Goal: Task Accomplishment & Management: Manage account settings

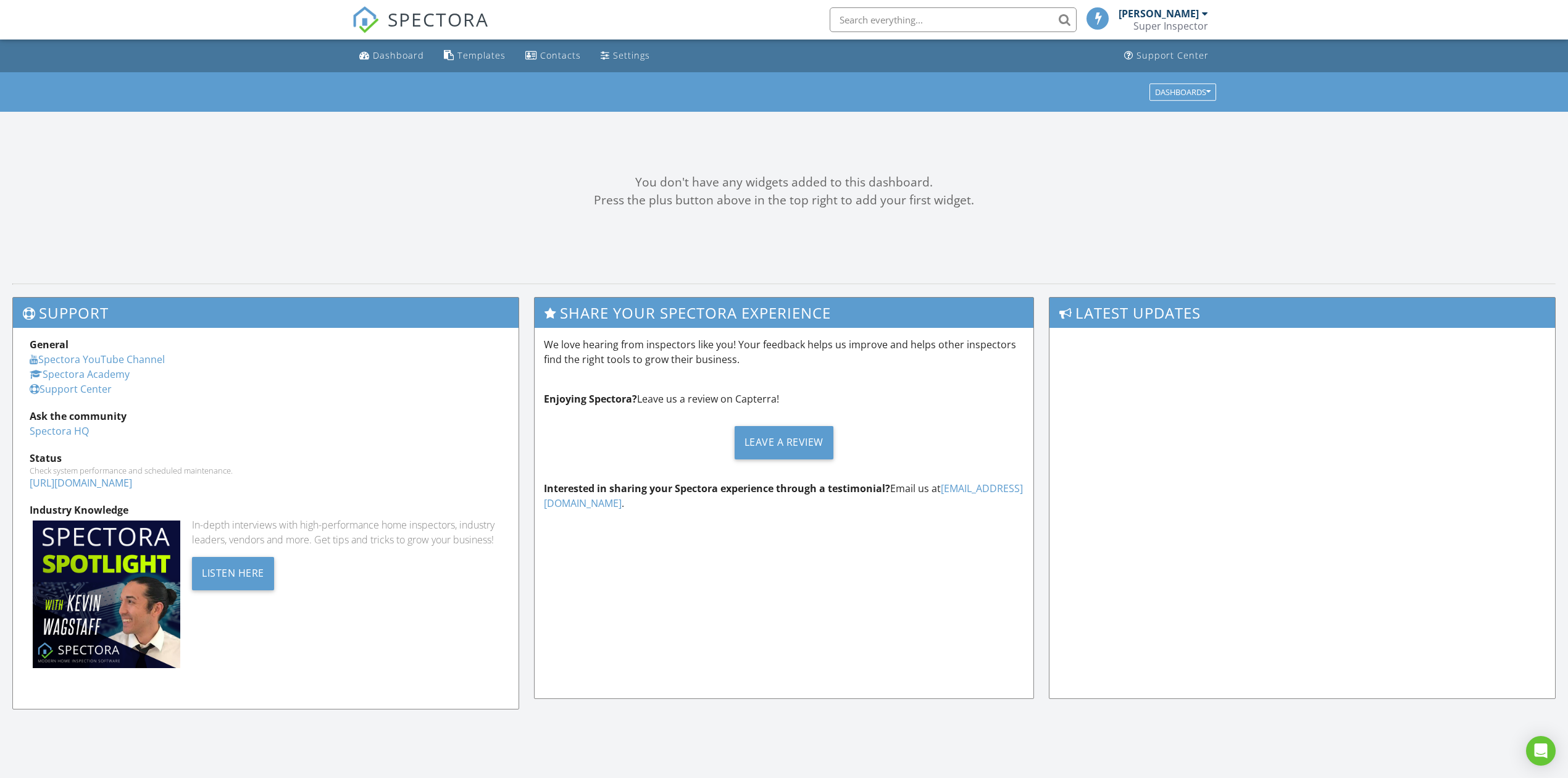
click at [1033, 17] on input "text" at bounding box center [953, 20] width 247 height 25
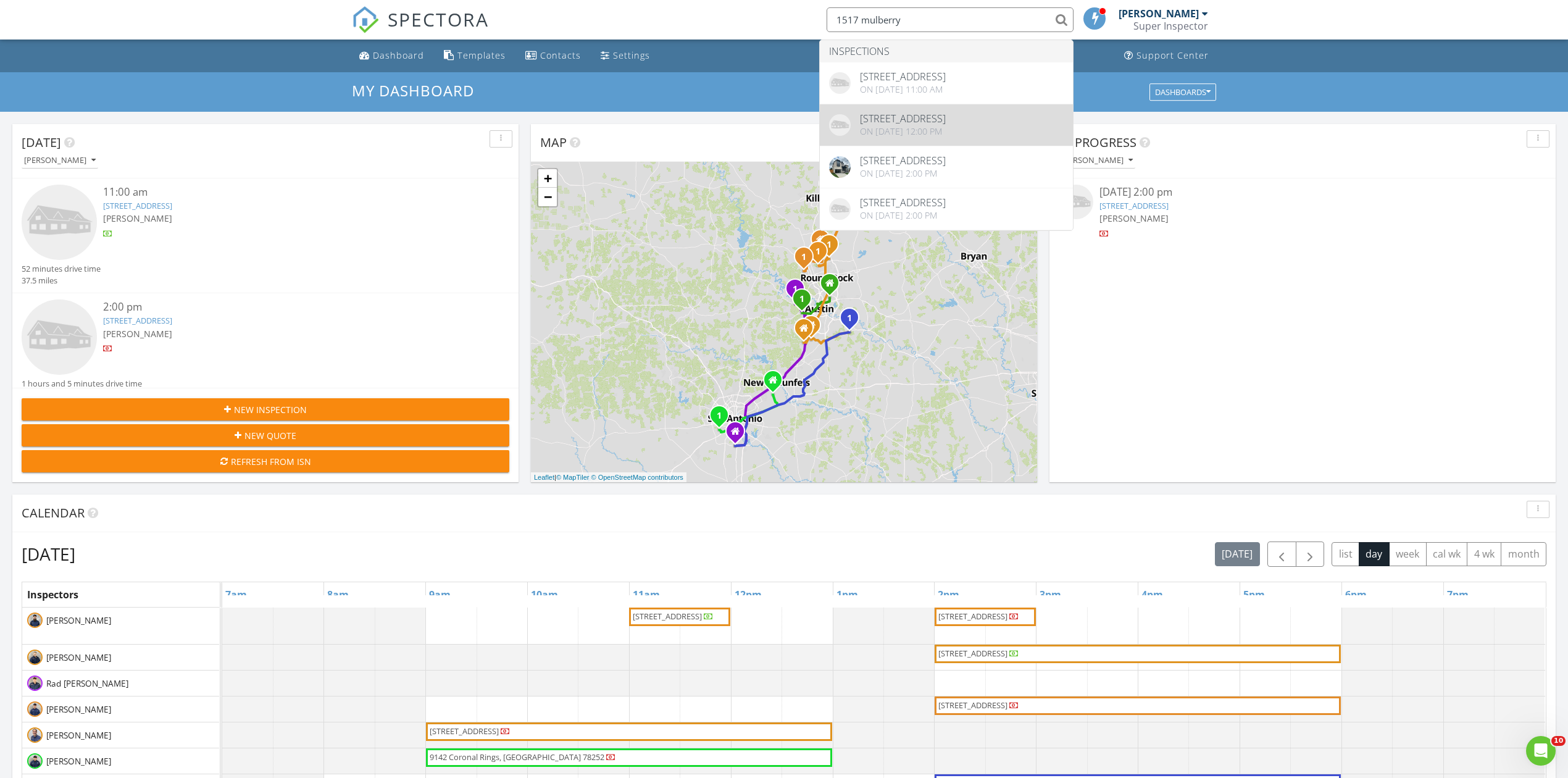
type input "1517 mulberry"
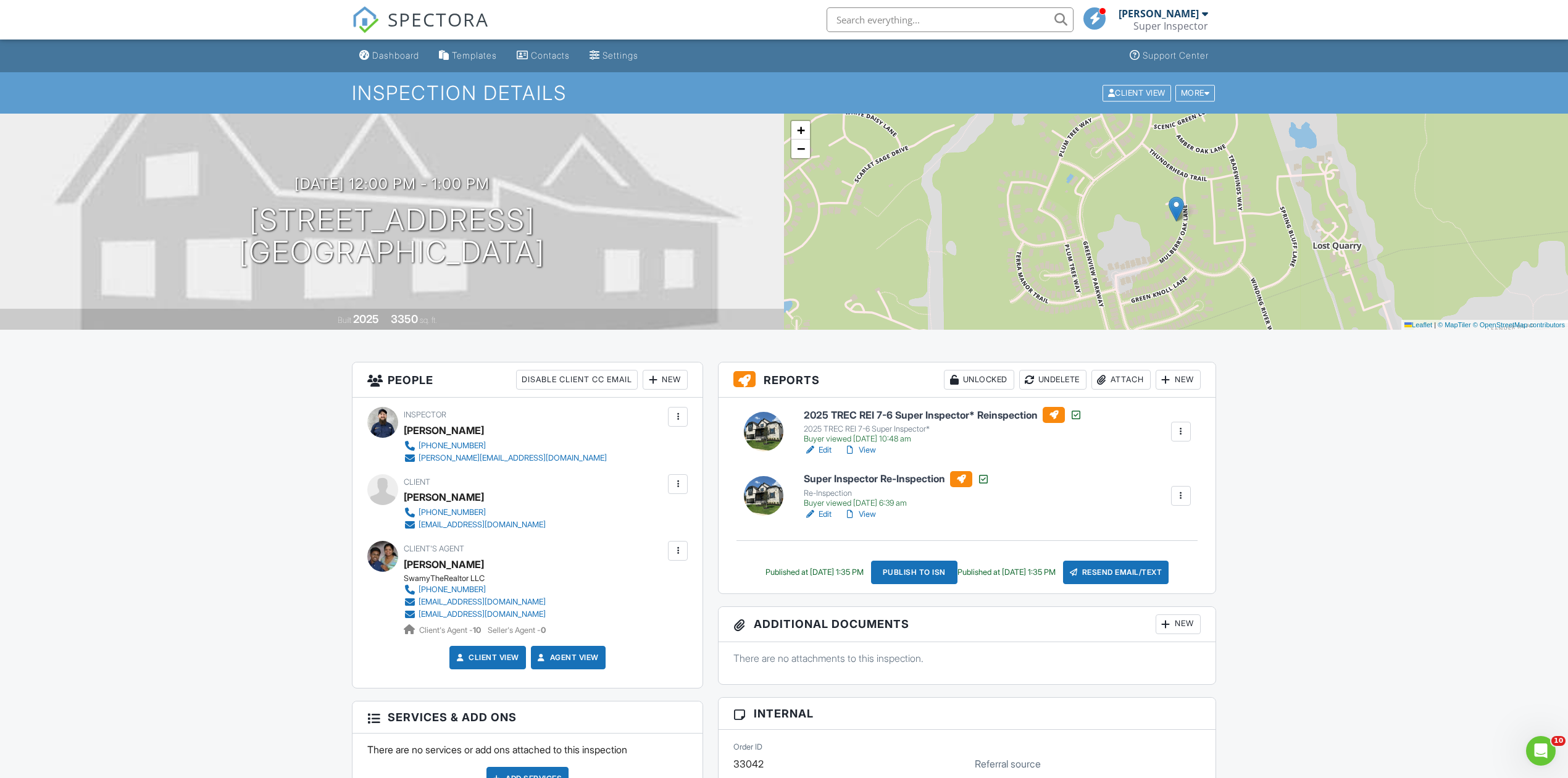
click at [907, 21] on input "text" at bounding box center [950, 20] width 247 height 25
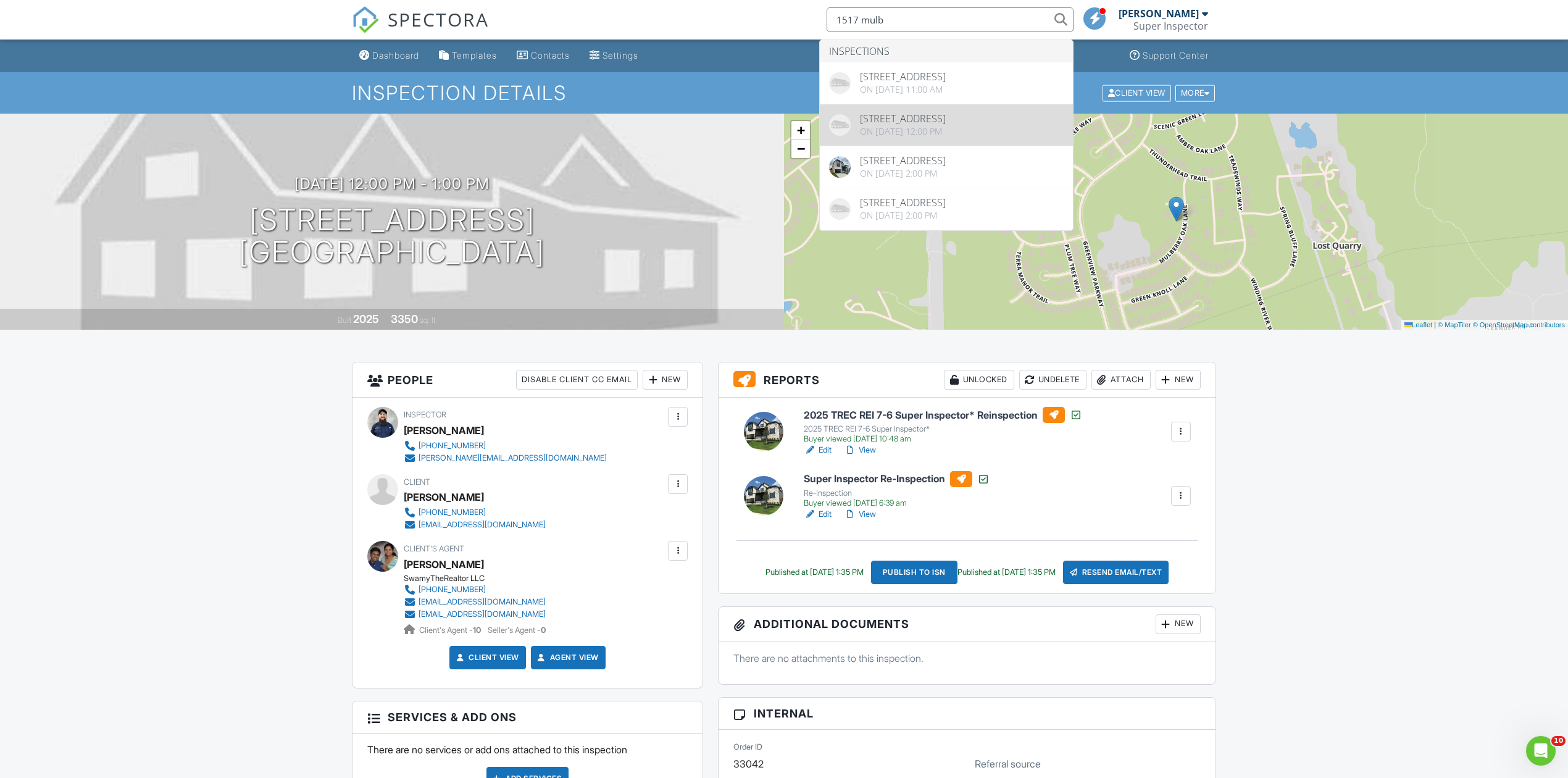
type input "1517 mulb"
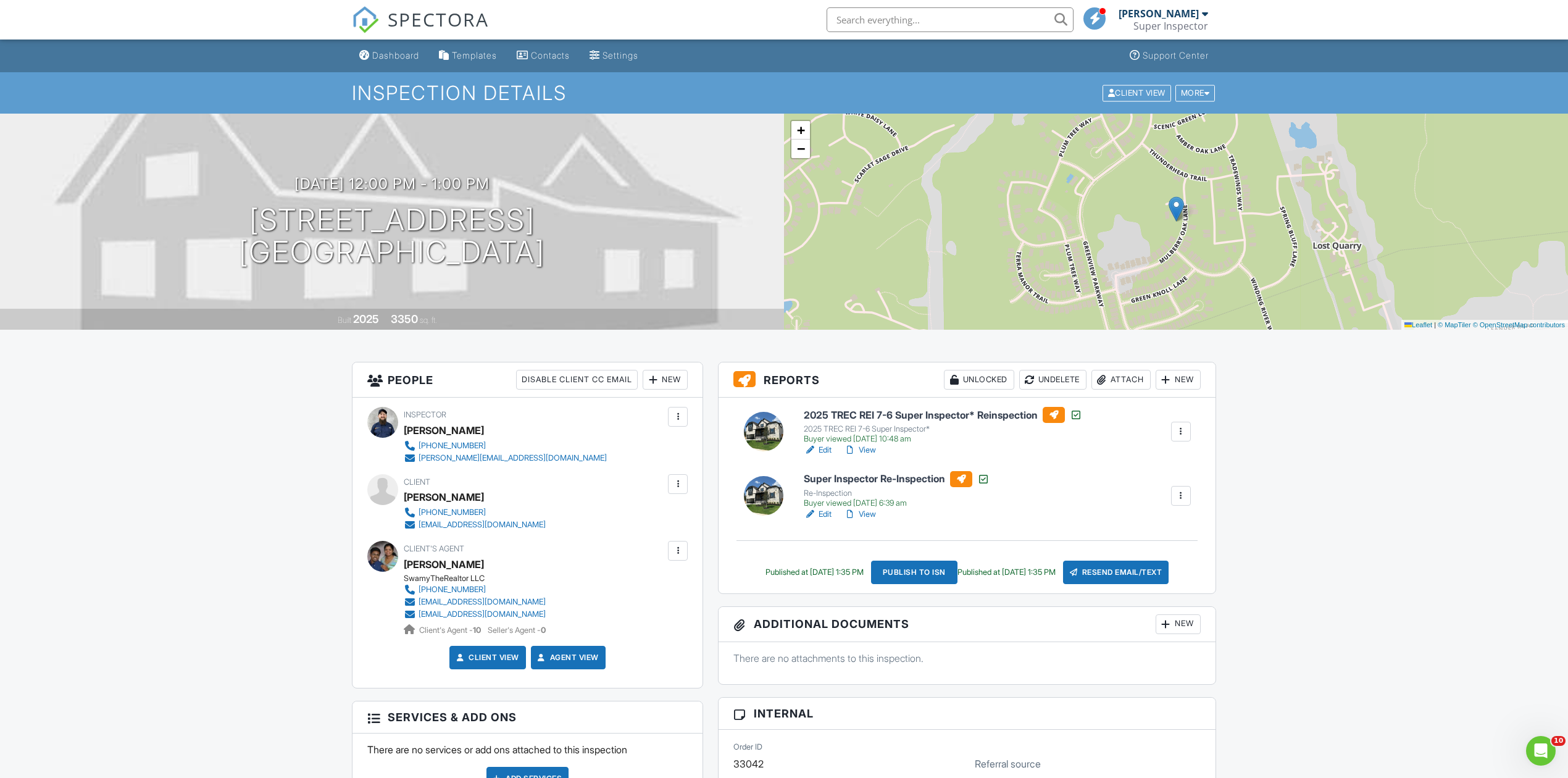
click at [1186, 428] on div at bounding box center [1181, 431] width 12 height 12
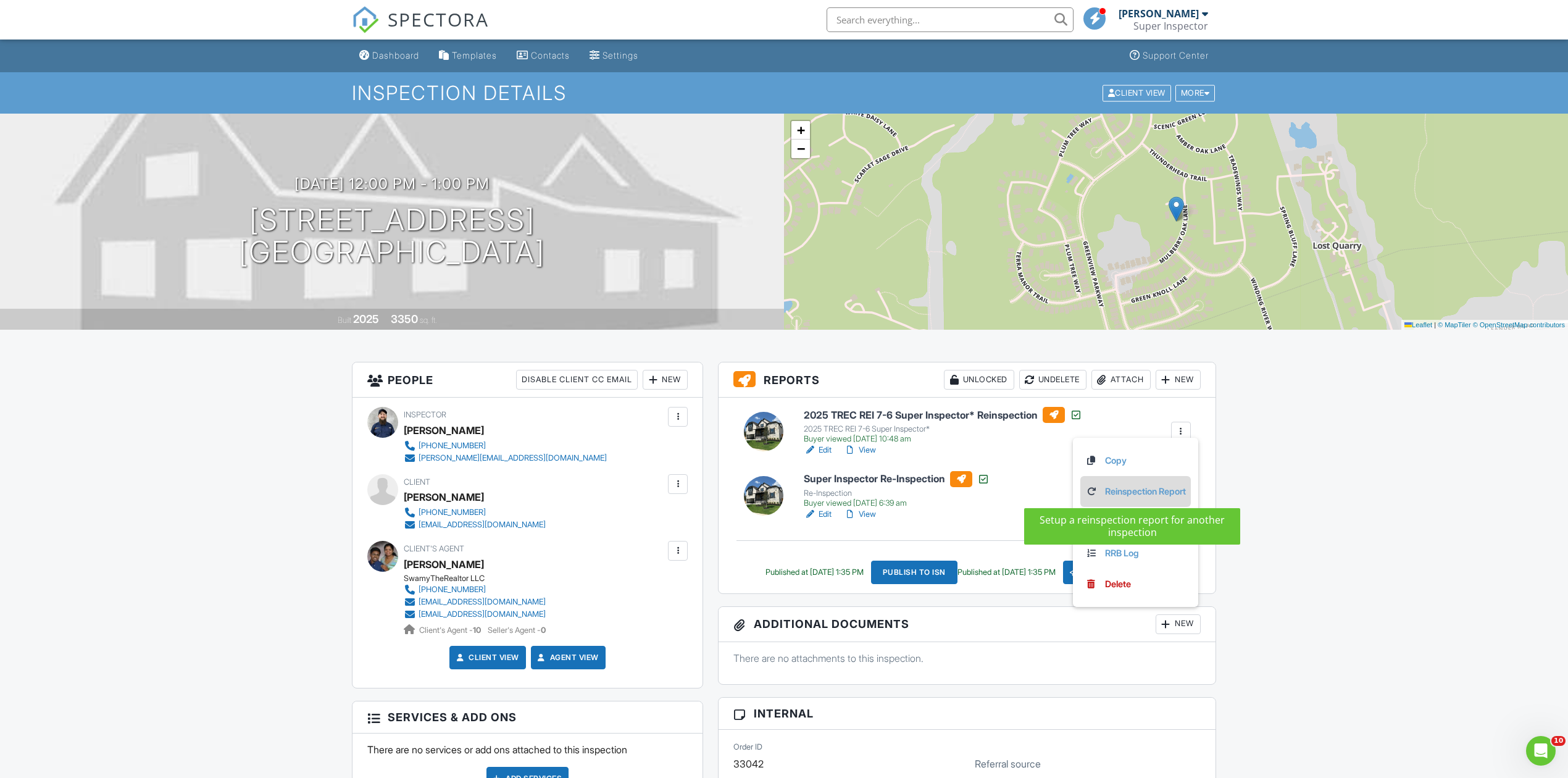
click at [1139, 493] on link "Reinspection Report" at bounding box center [1135, 492] width 101 height 14
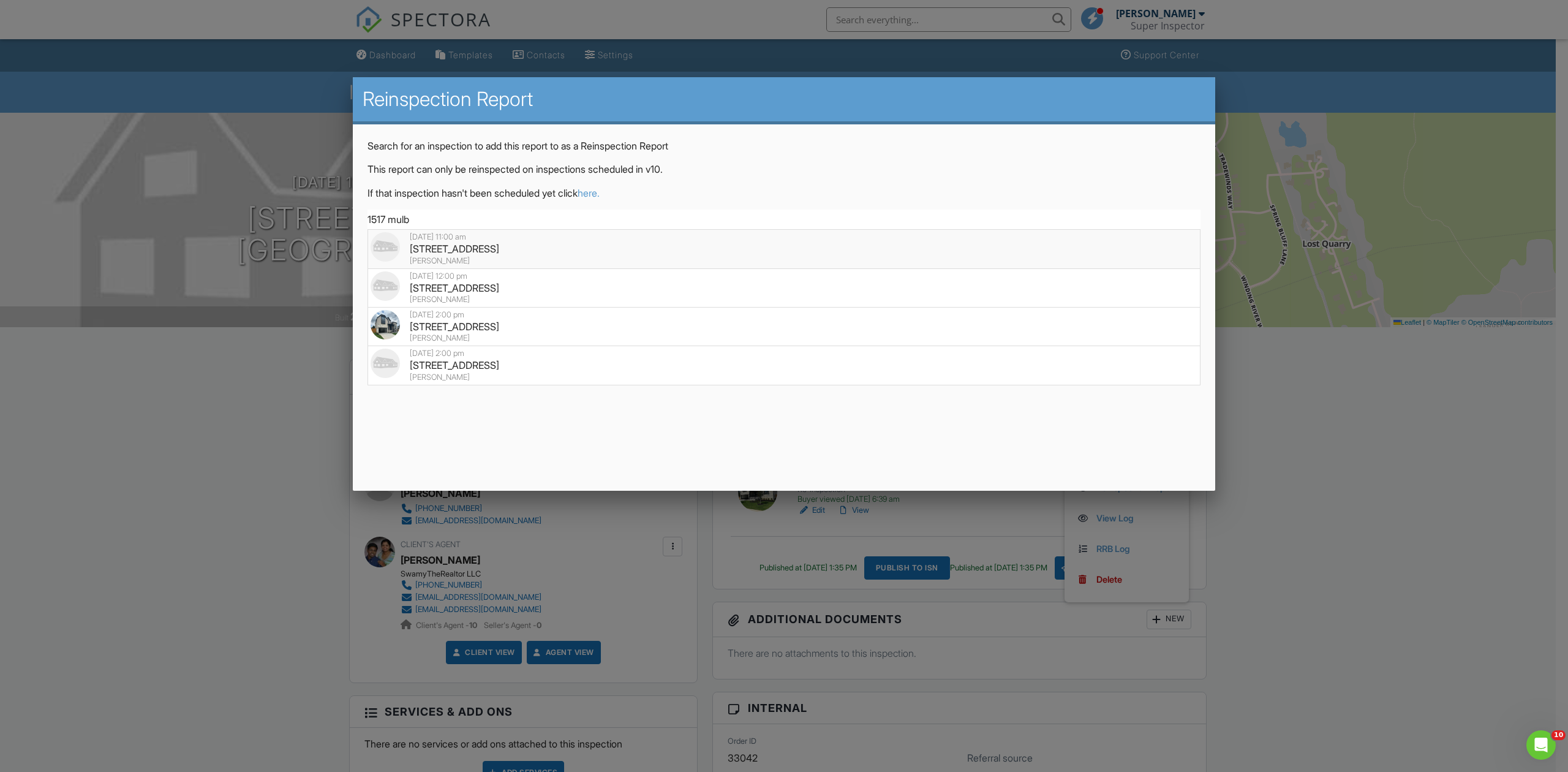
click at [598, 243] on div "[STREET_ADDRESS]" at bounding box center [784, 249] width 827 height 14
type input "[STREET_ADDRESS]"
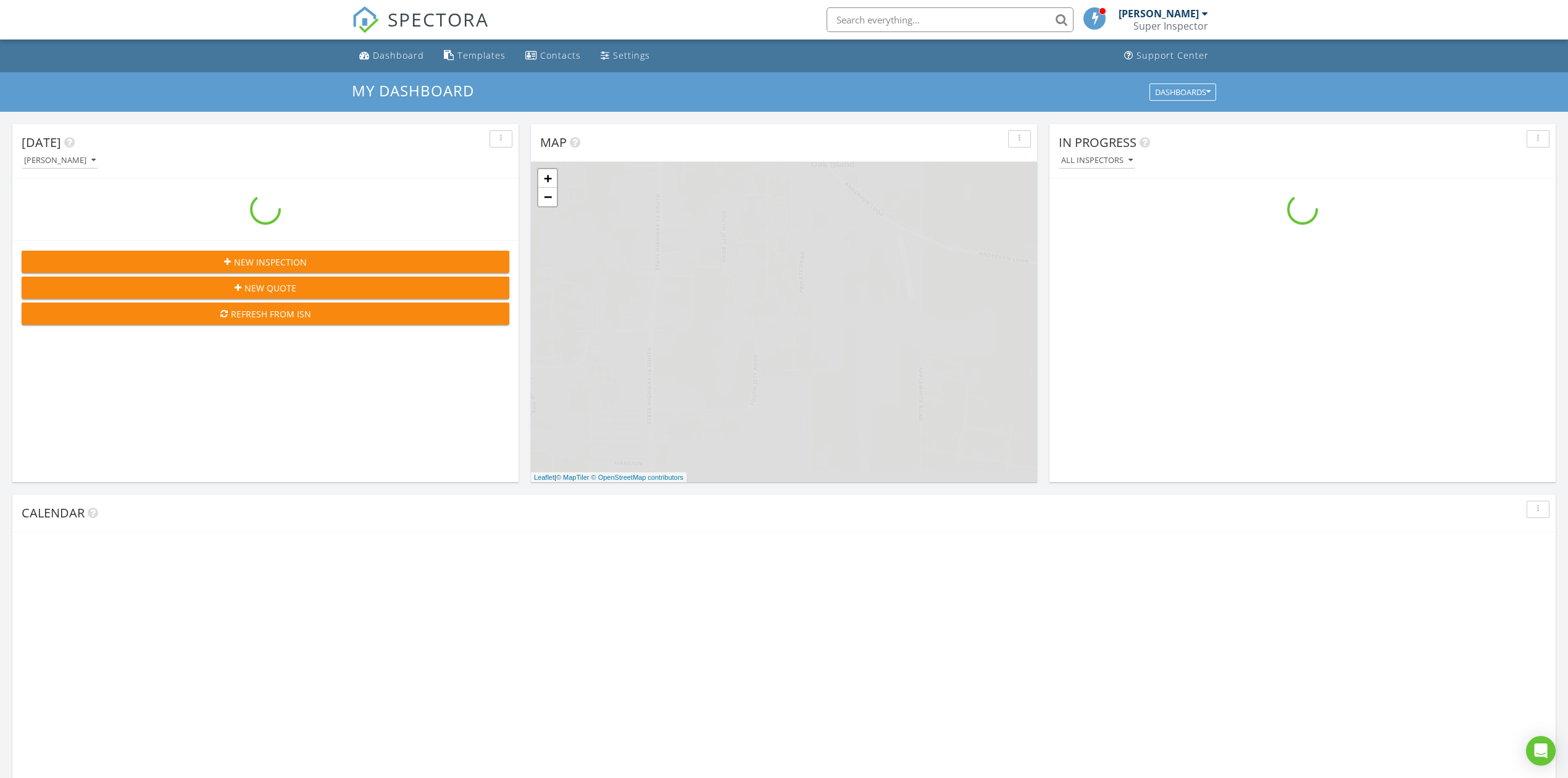
scroll to position [1149, 1593]
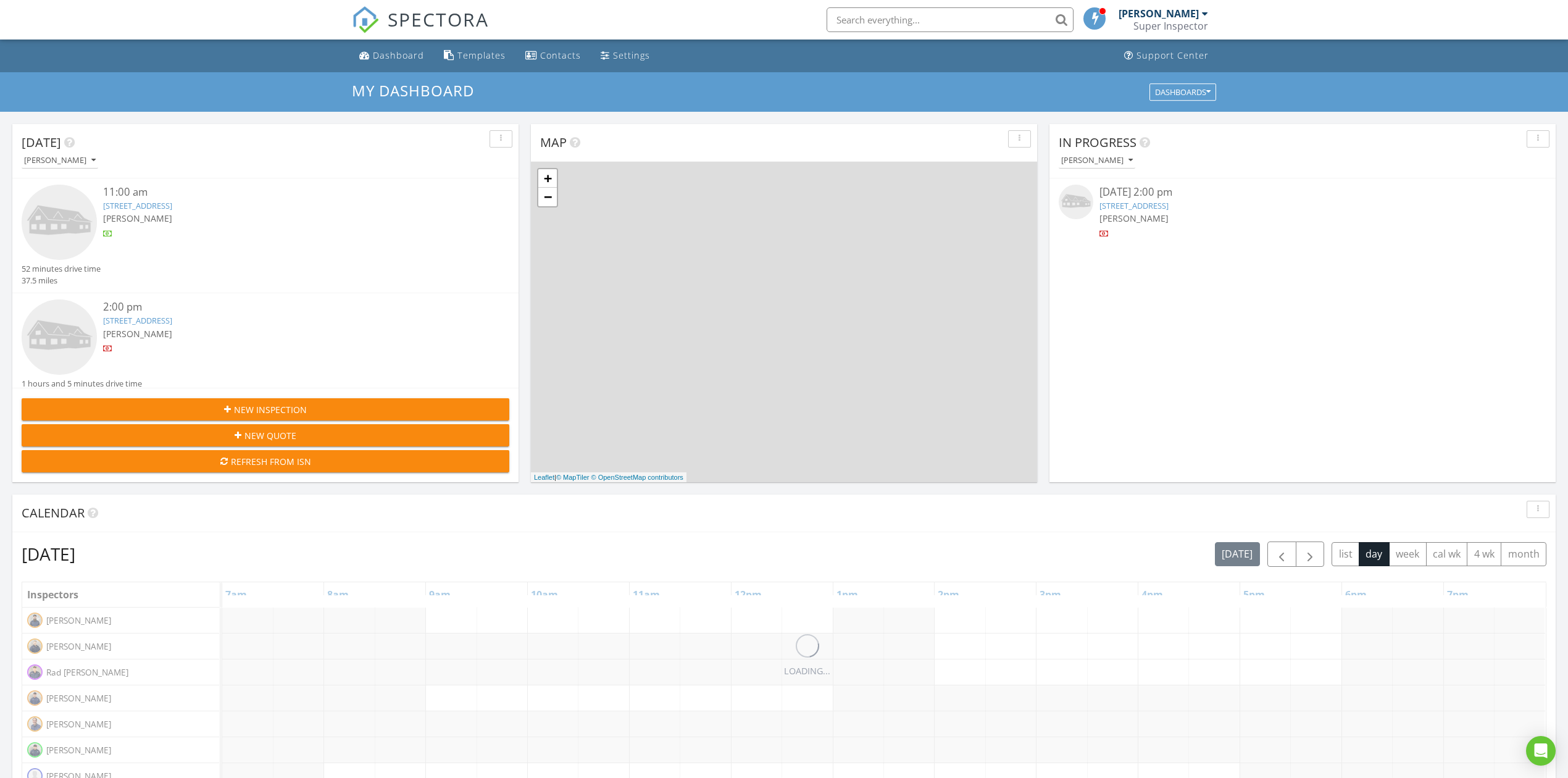
click at [73, 207] on img at bounding box center [59, 222] width 75 height 75
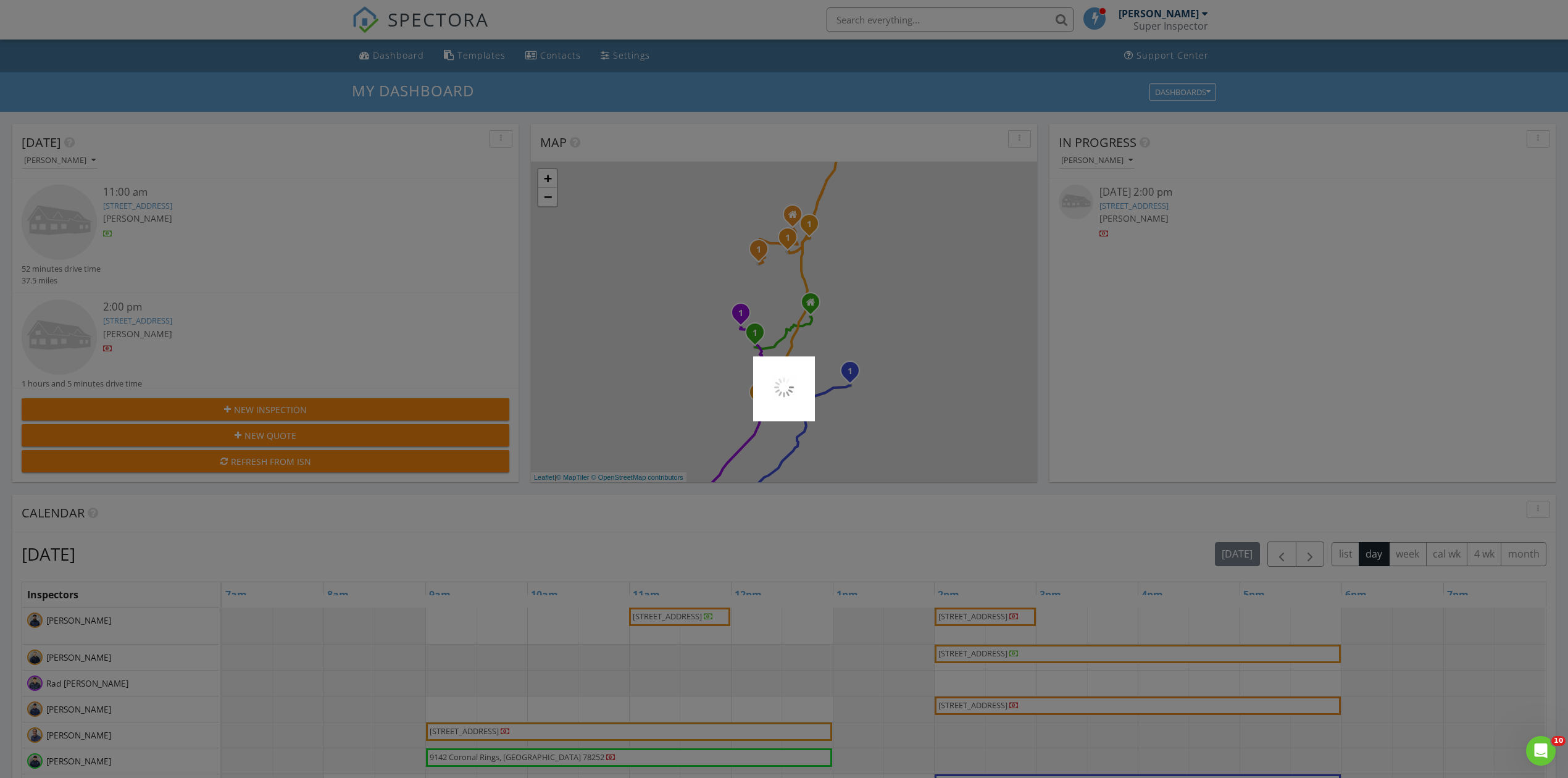
scroll to position [0, 0]
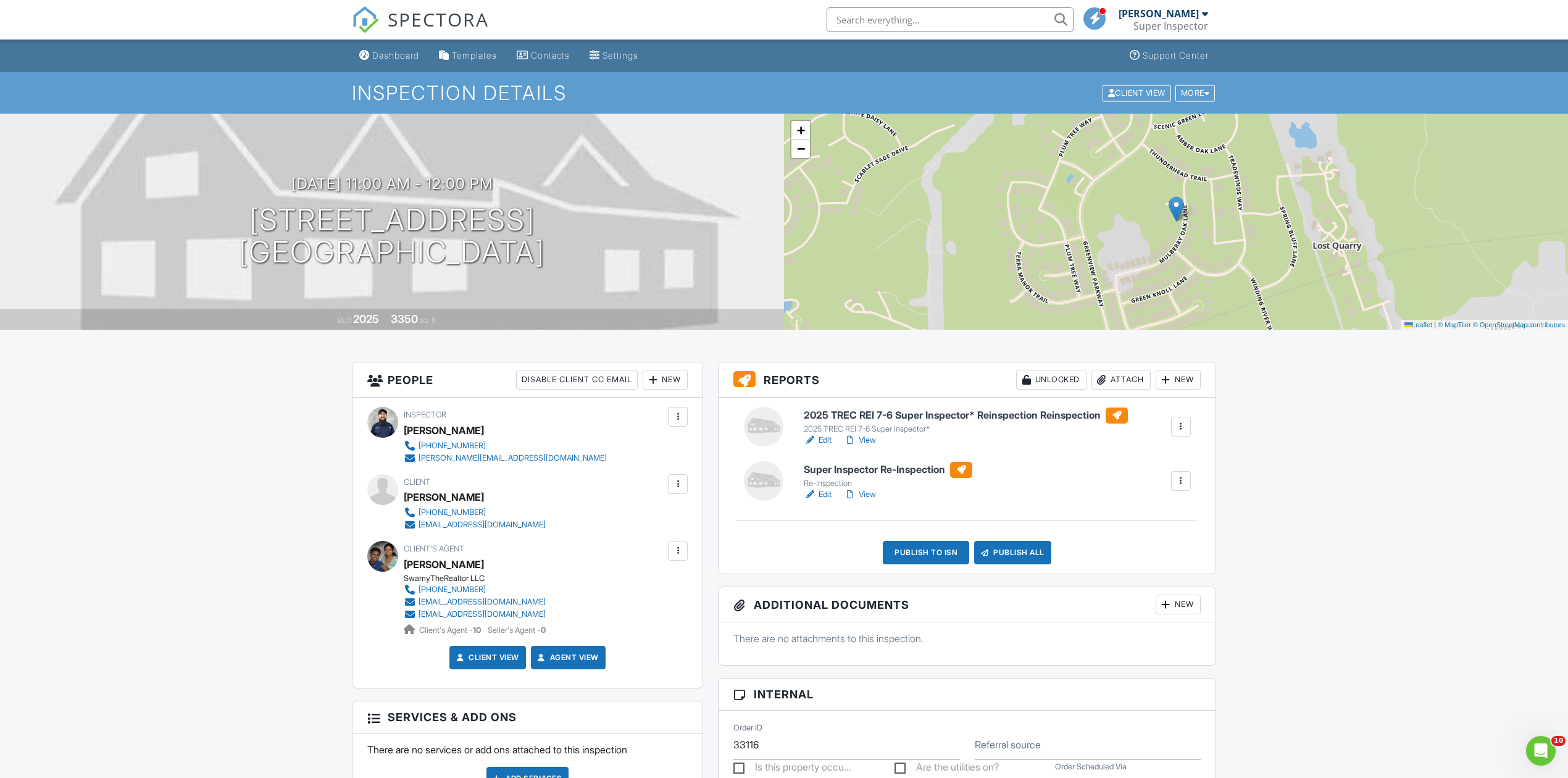
click at [475, 13] on span "SPECTORA" at bounding box center [438, 19] width 101 height 26
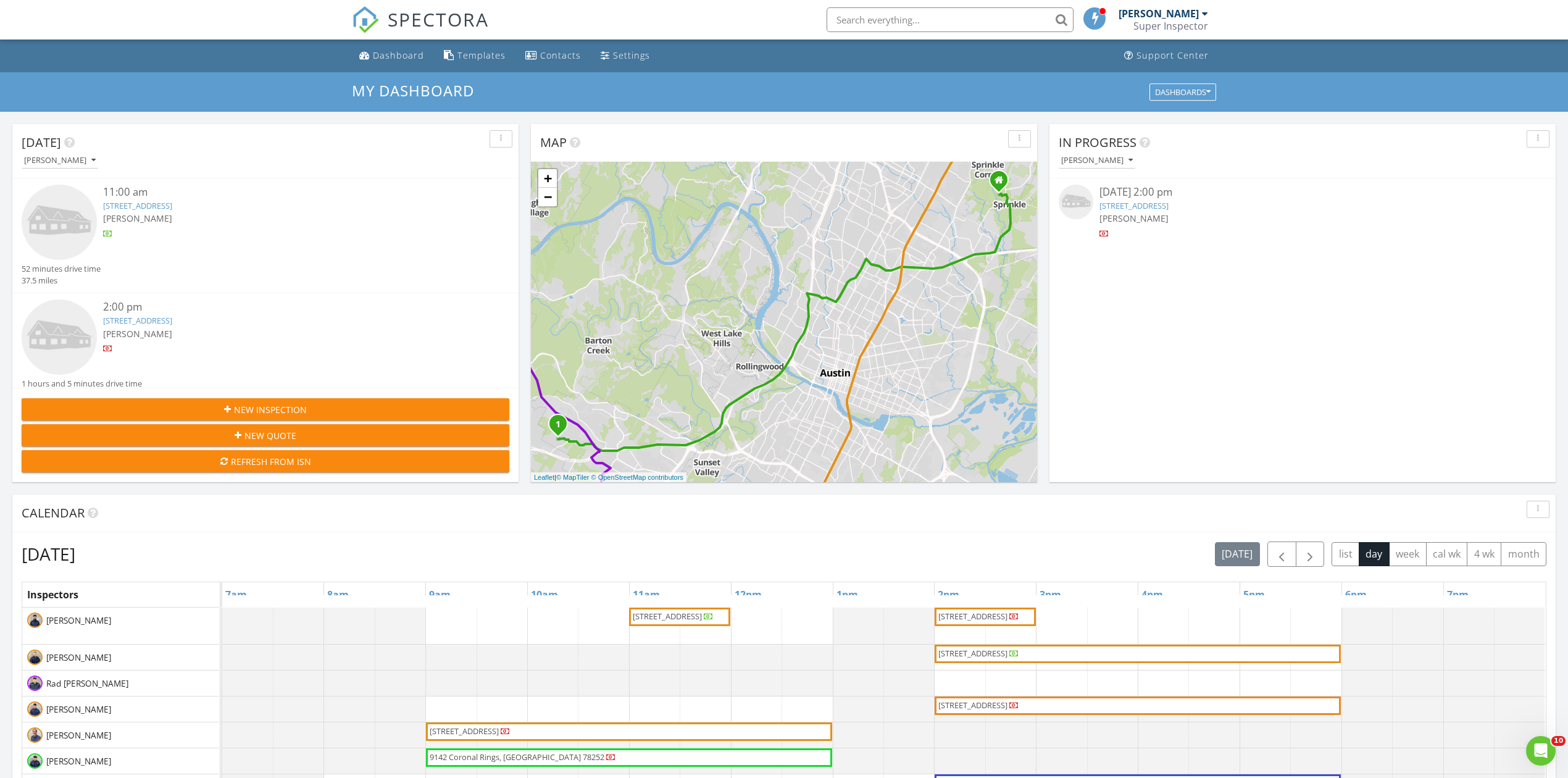
click at [66, 332] on img at bounding box center [59, 337] width 75 height 75
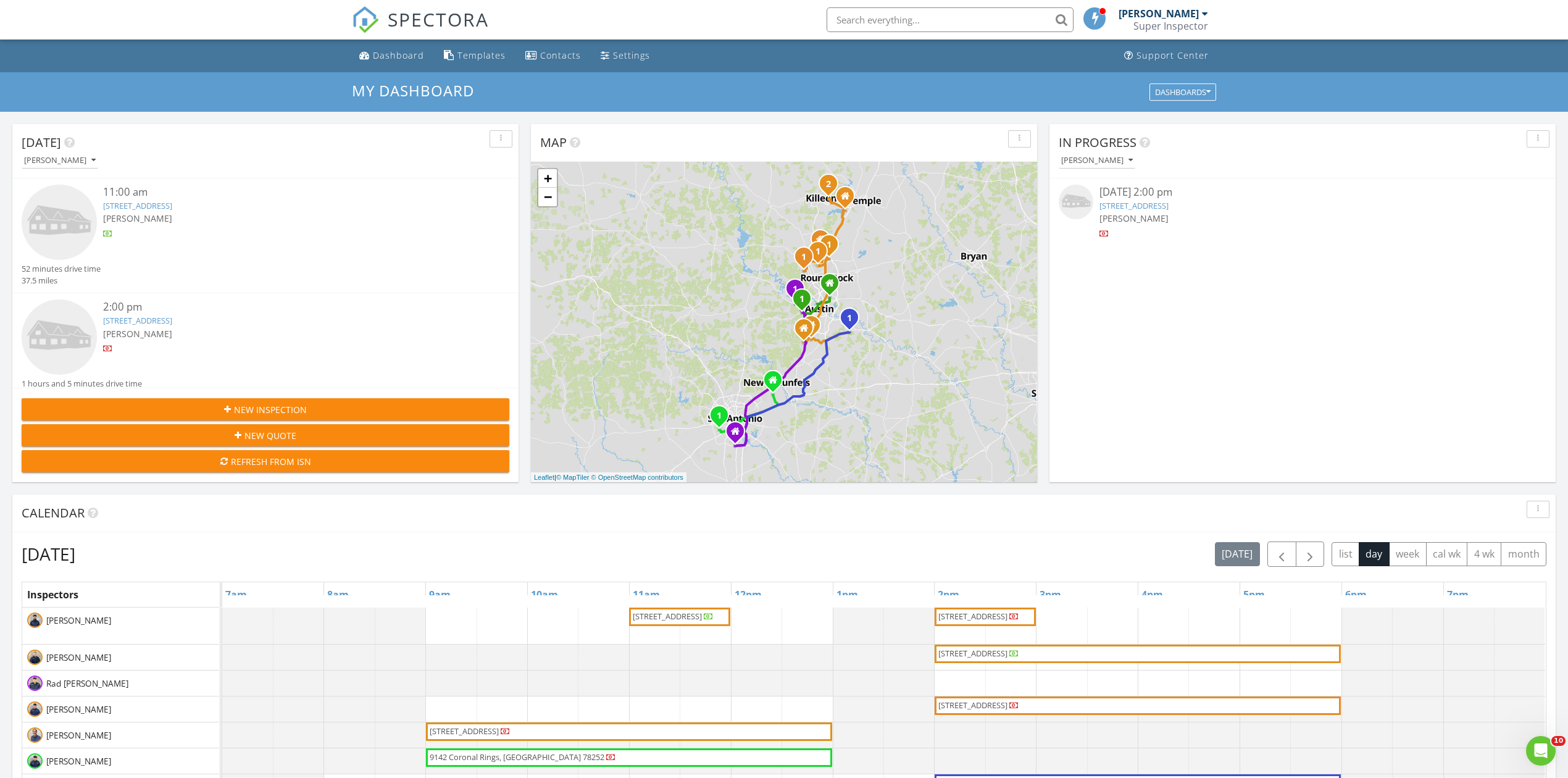
click at [1169, 208] on link "224 Inlet Ln, Leander, TX 78641" at bounding box center [1134, 206] width 69 height 11
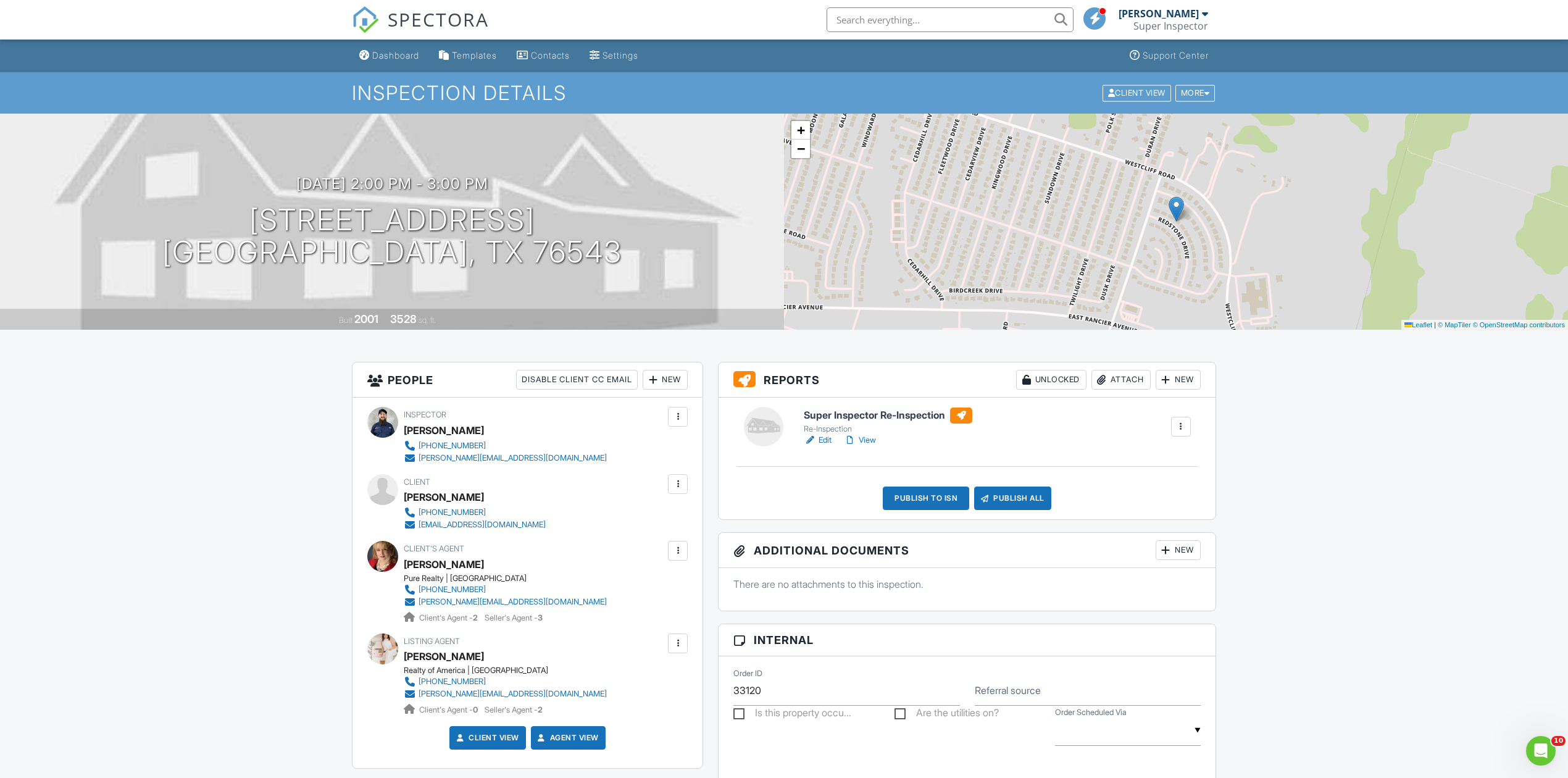
click at [823, 440] on link "Edit" at bounding box center [818, 440] width 28 height 12
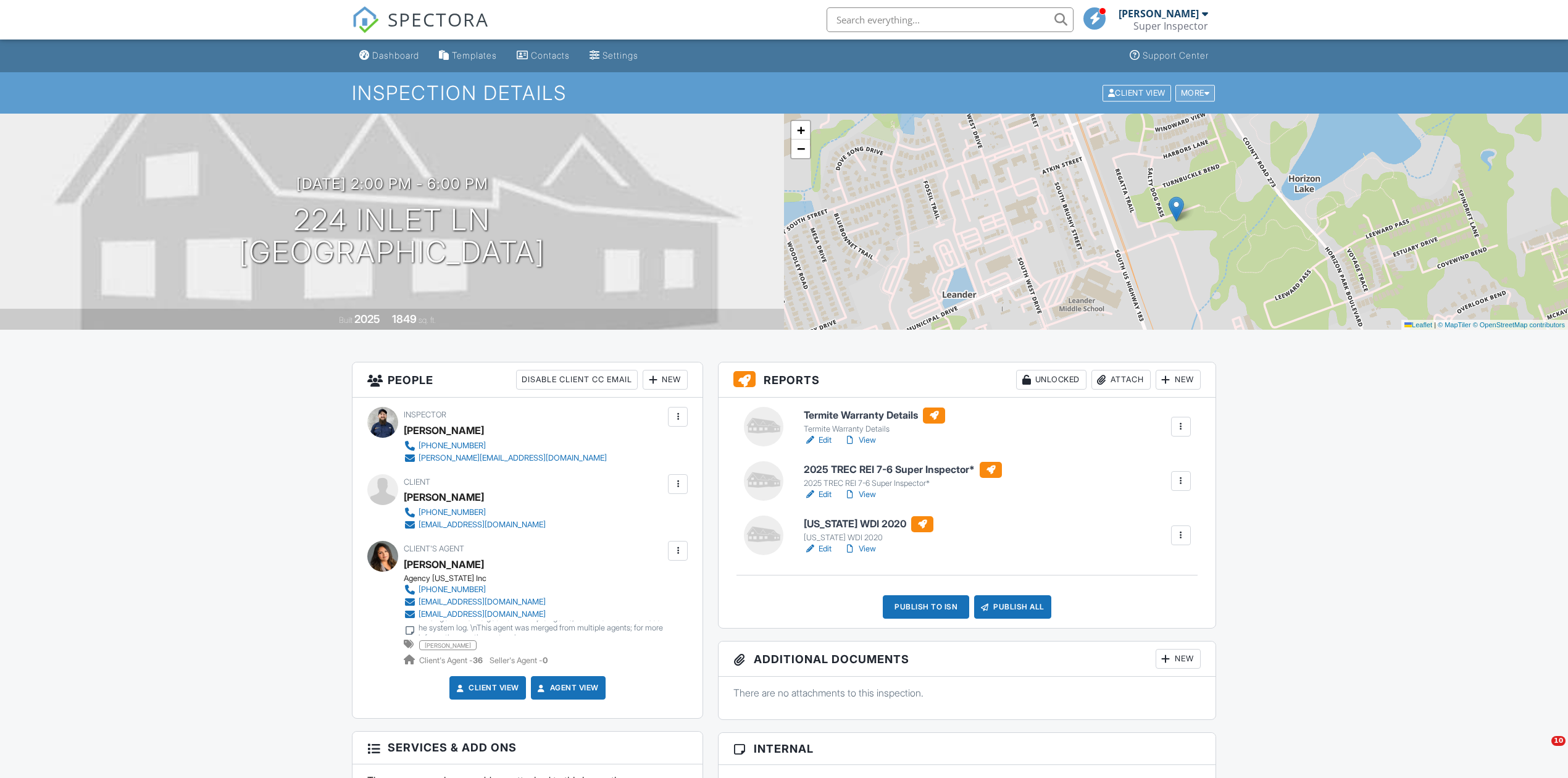
click at [1197, 92] on div "More" at bounding box center [1195, 93] width 40 height 16
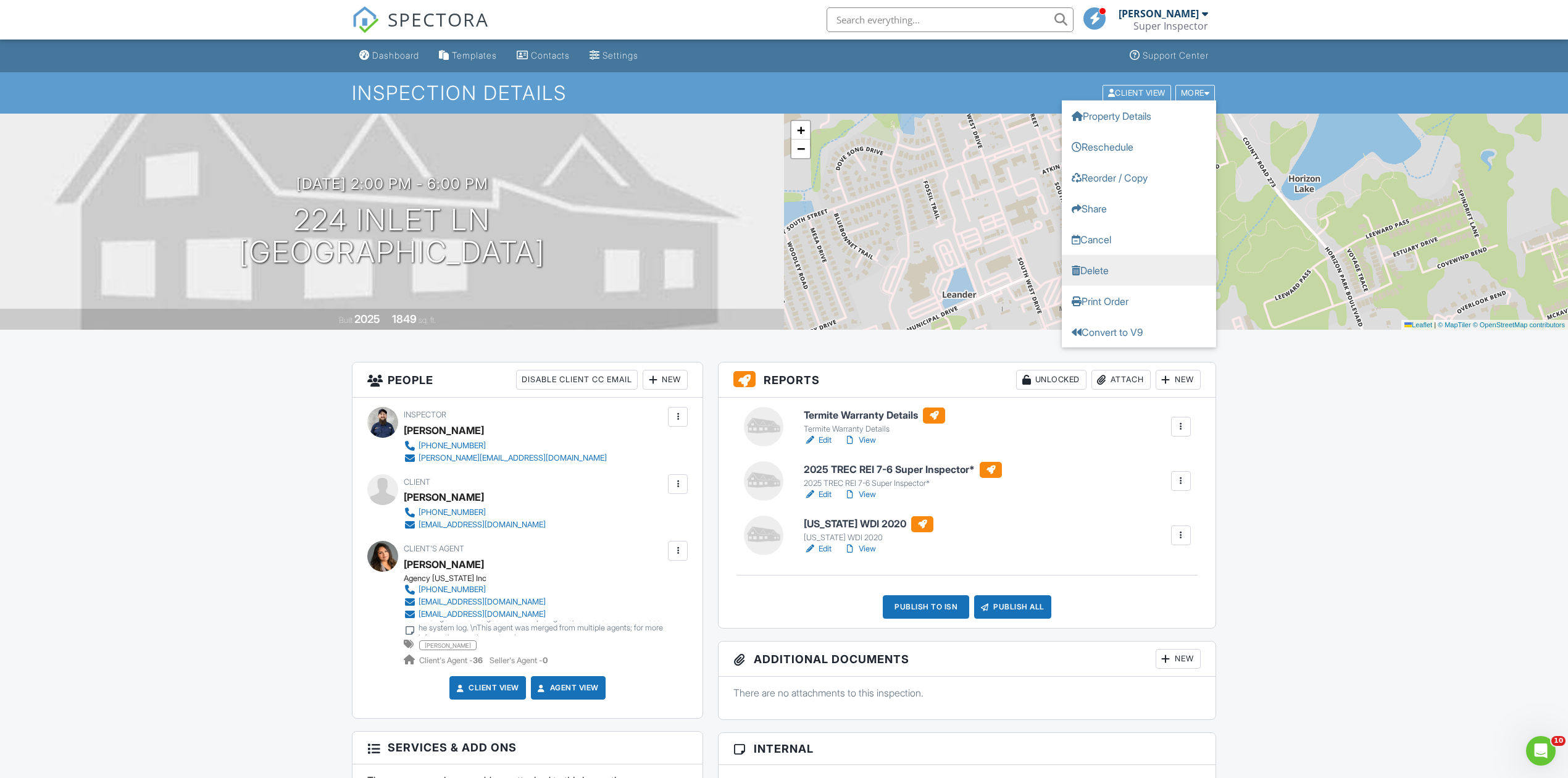
click at [1144, 270] on link "Delete" at bounding box center [1139, 269] width 155 height 31
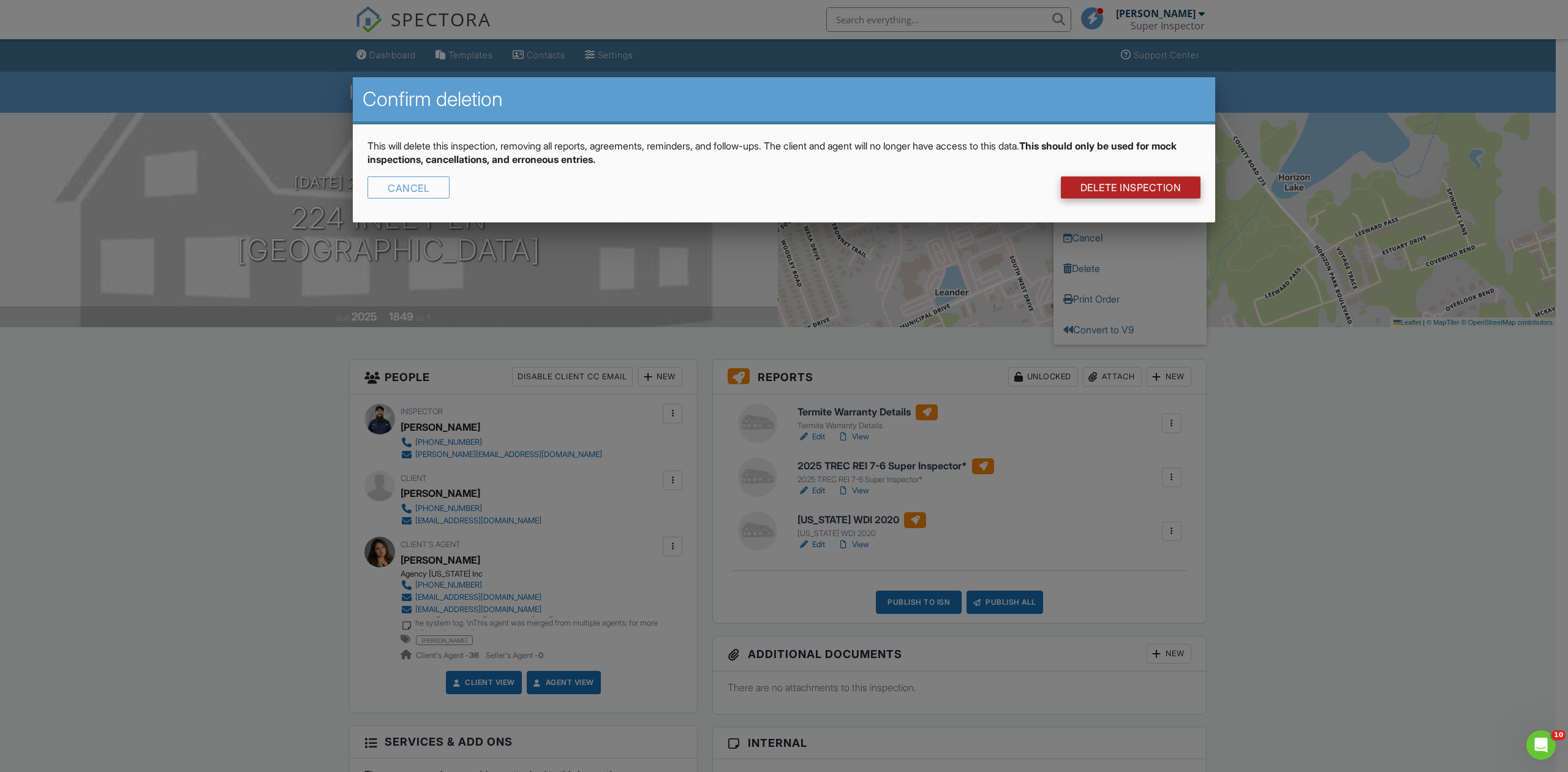
click at [1122, 184] on link "DELETE Inspection" at bounding box center [1131, 187] width 140 height 22
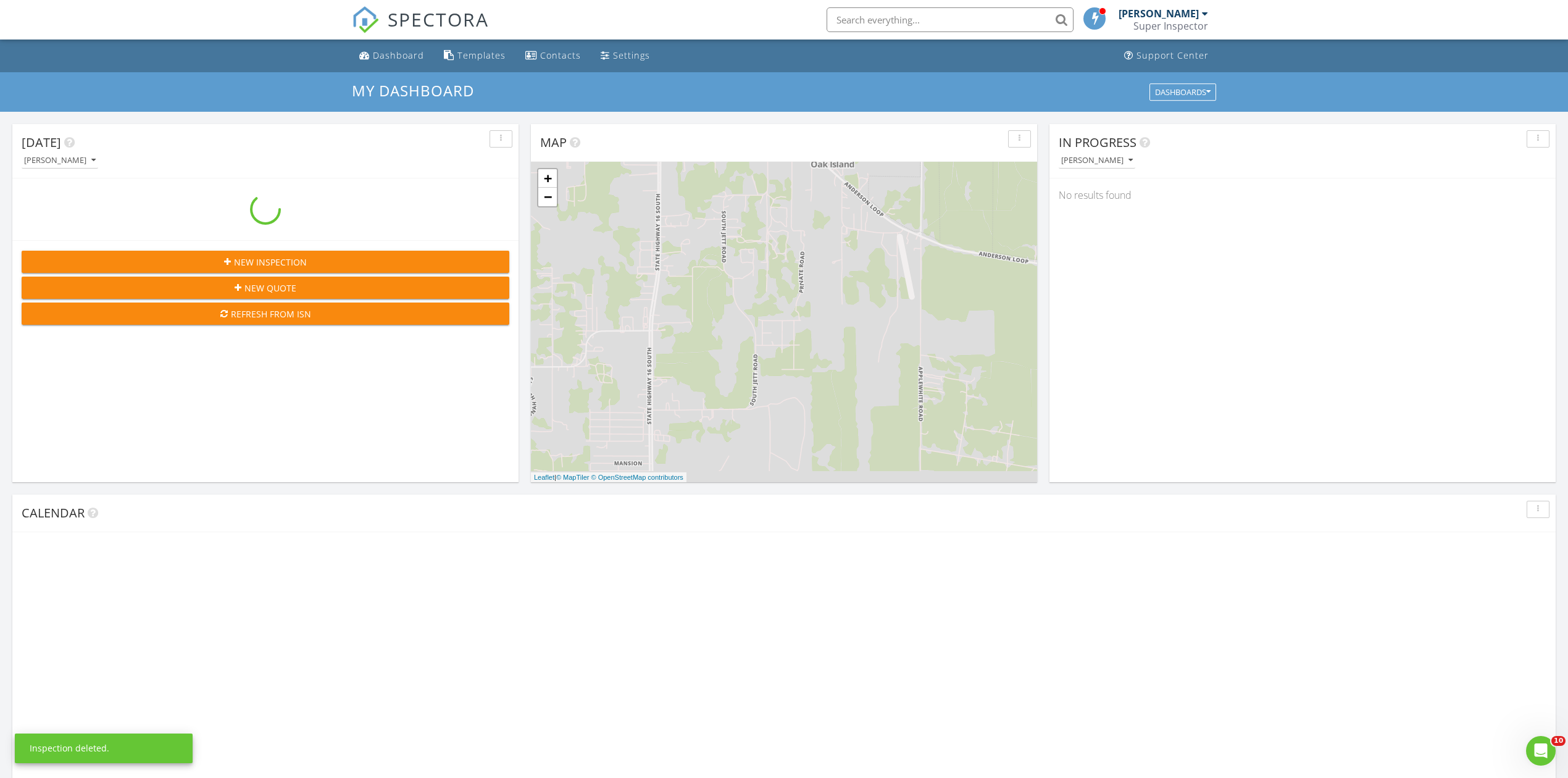
scroll to position [1149, 1593]
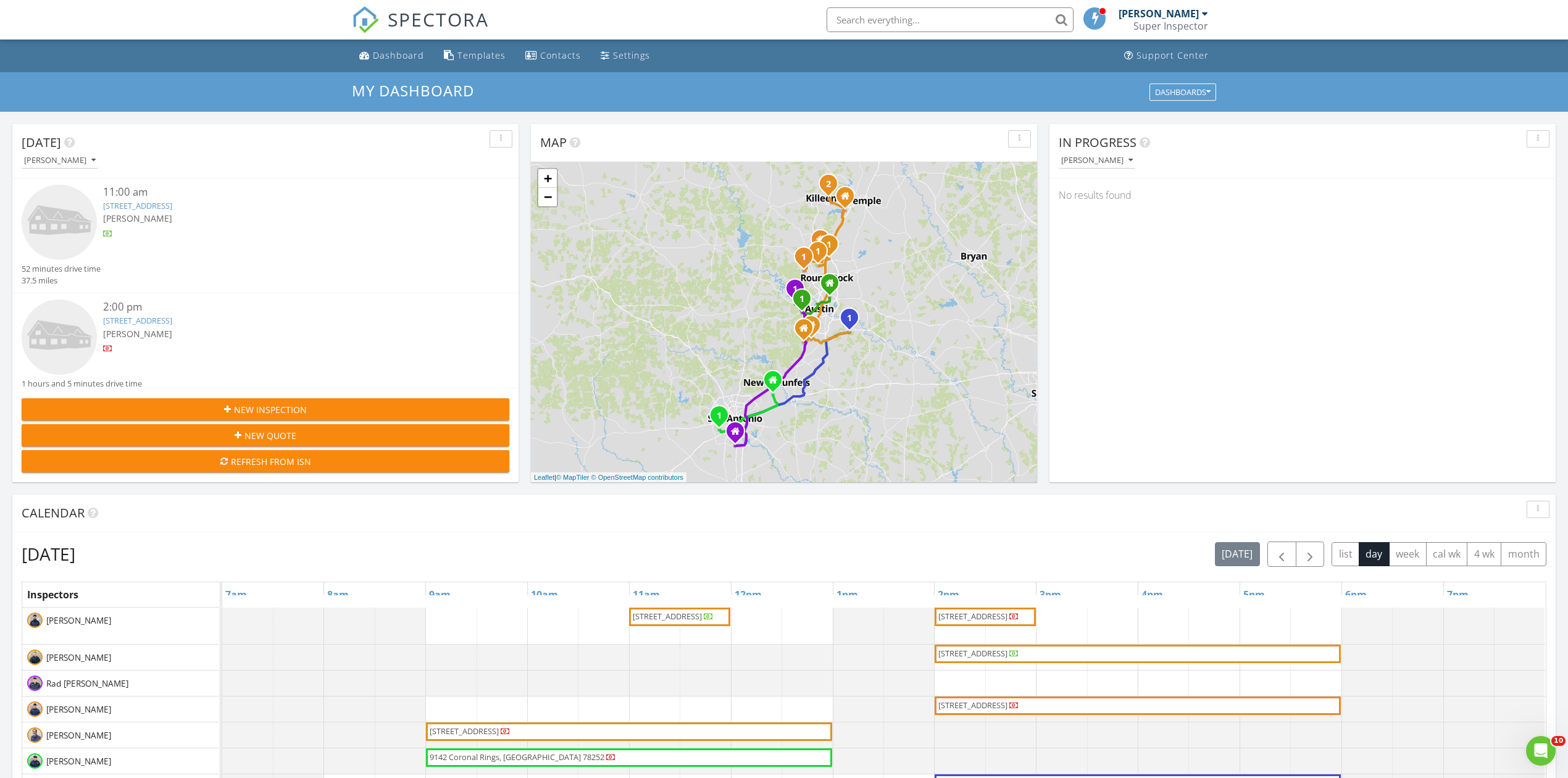
click at [878, 23] on input "text" at bounding box center [950, 20] width 247 height 25
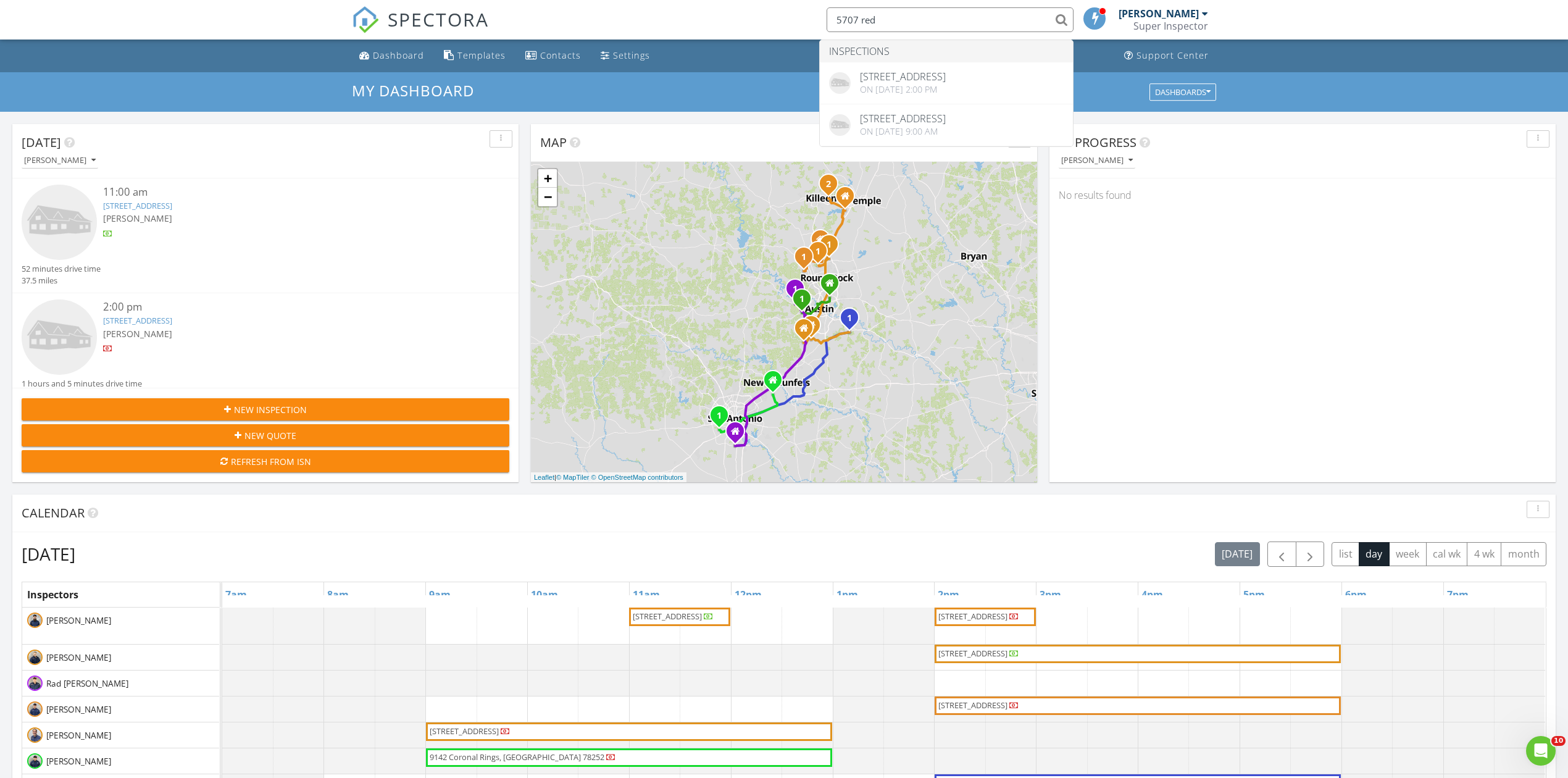
type input "5707 red"
